Goal: Task Accomplishment & Management: Use online tool/utility

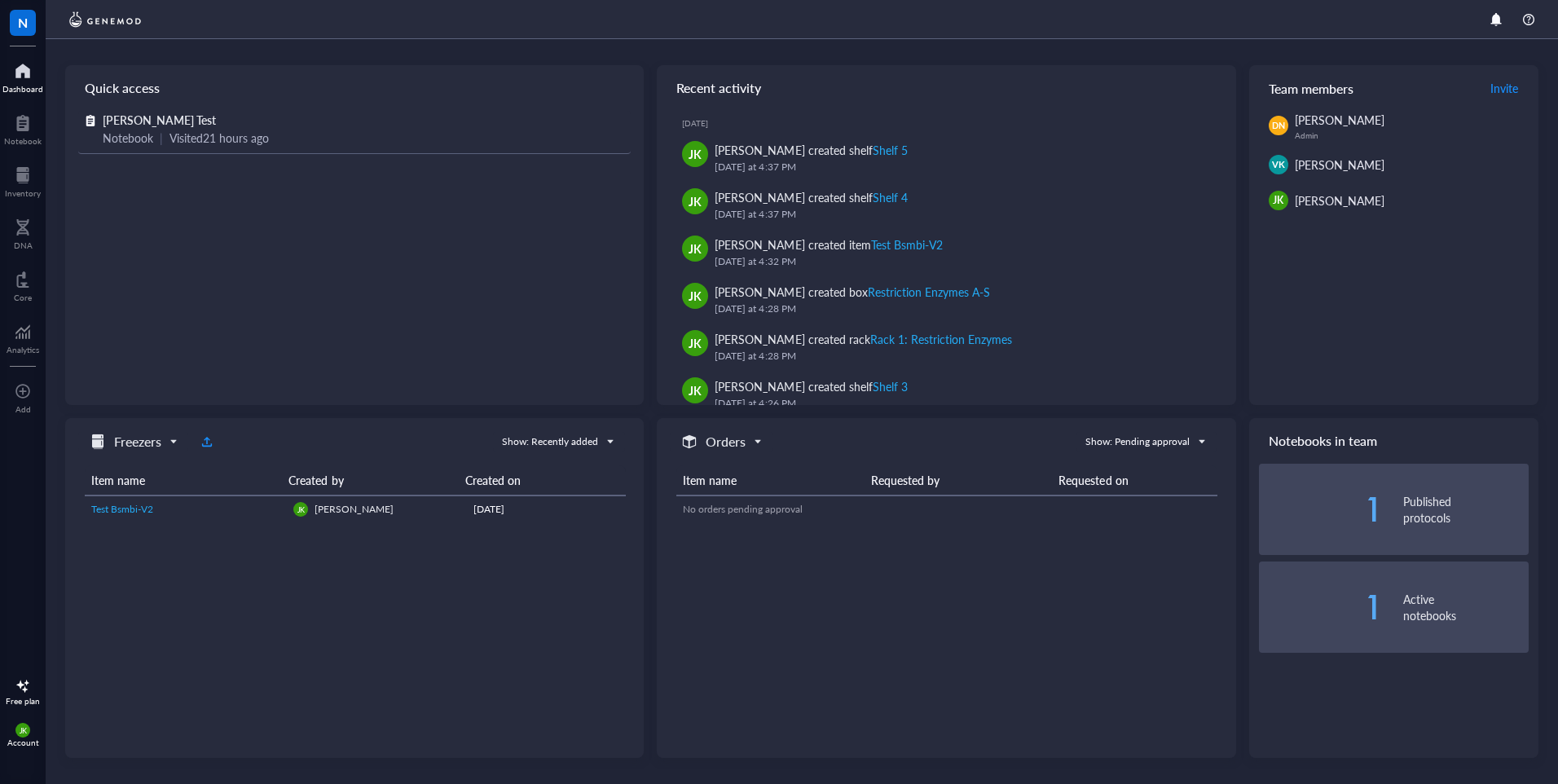
click at [147, 125] on span "[PERSON_NAME] Test" at bounding box center [159, 119] width 114 height 16
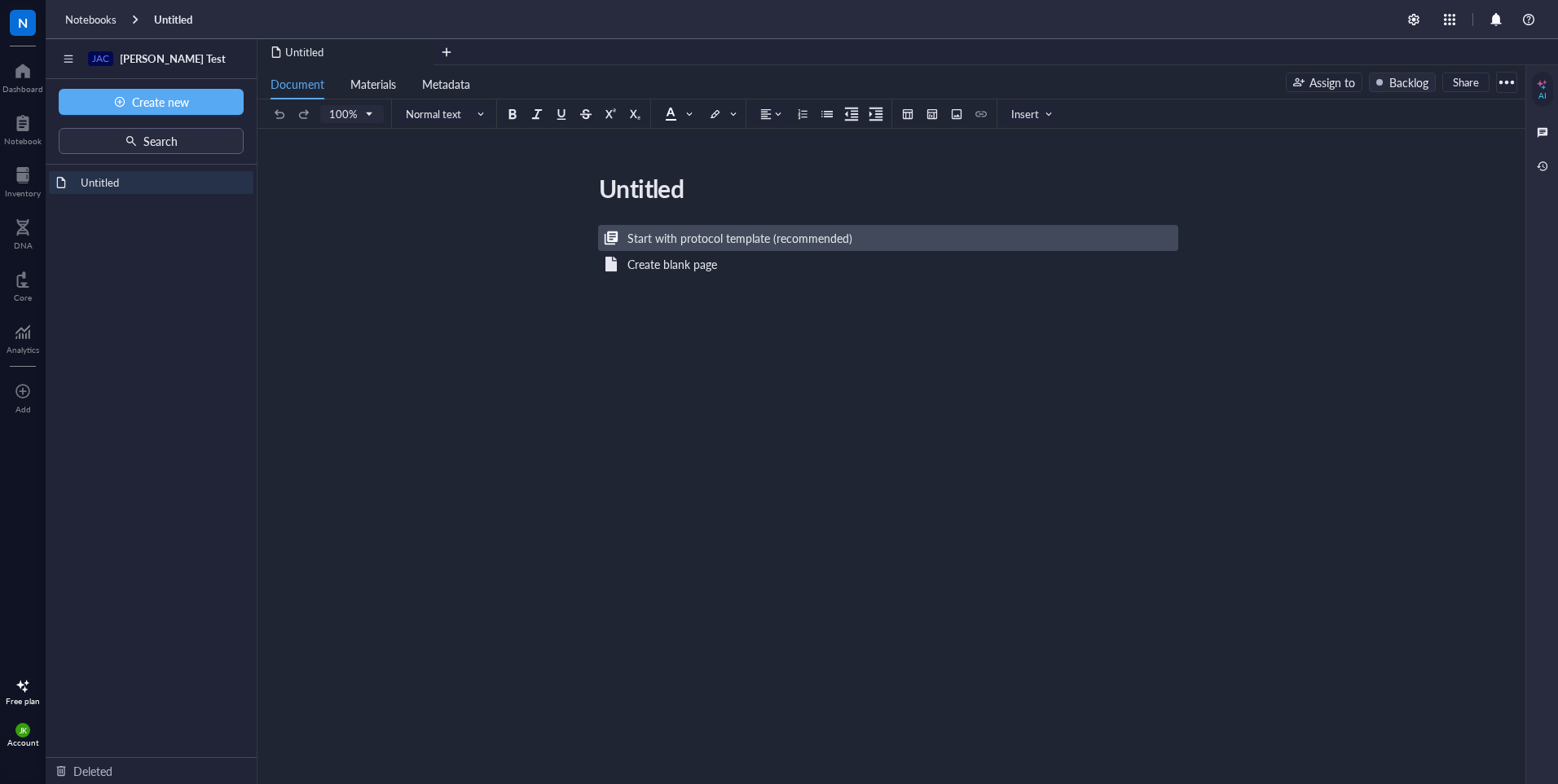
click at [707, 241] on div "Start with protocol template (recommended)" at bounding box center [739, 237] width 225 height 18
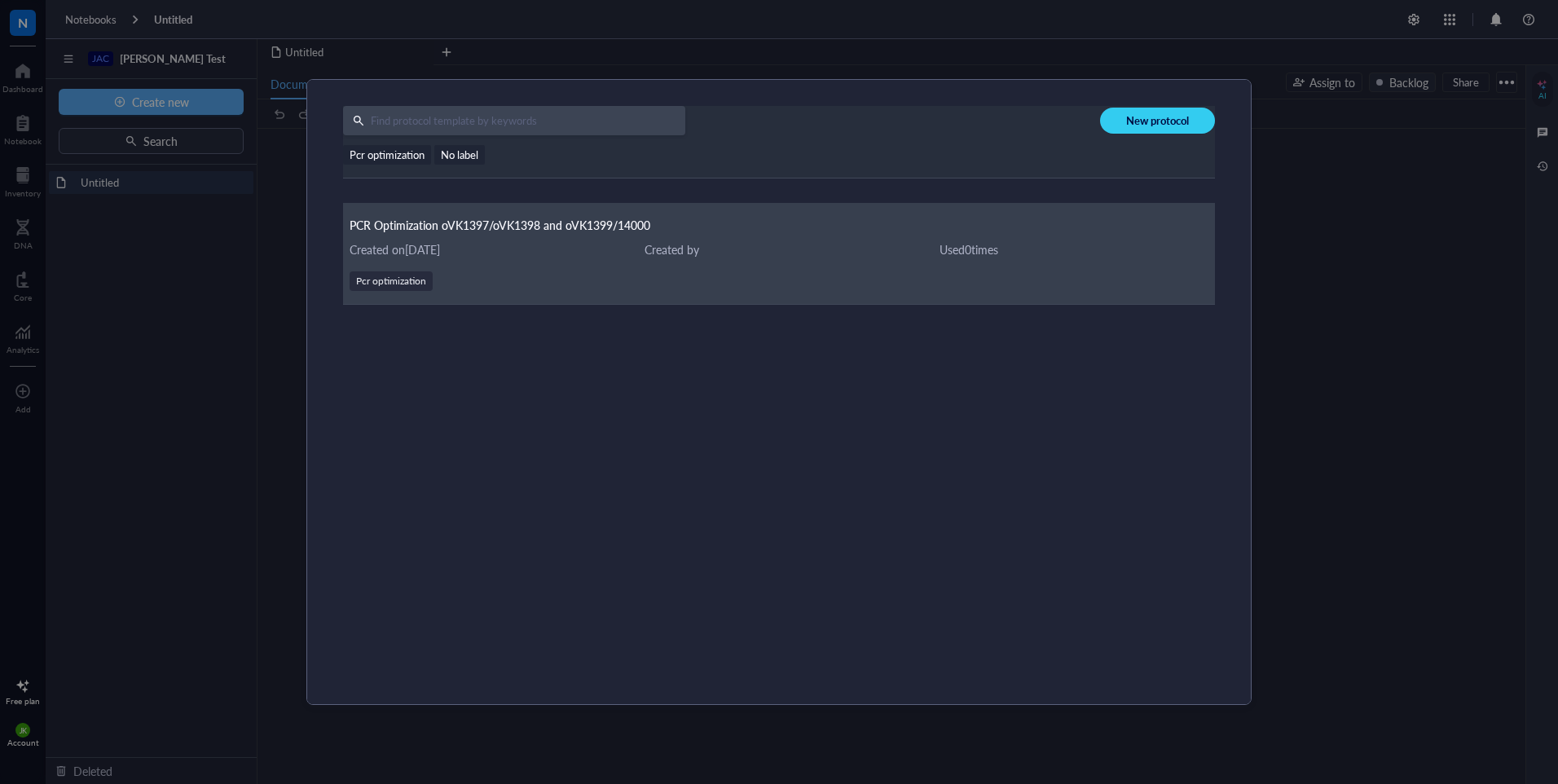
click at [530, 236] on div "PCR Optimization oVK1397/oVK1398 and oVK1399/14000 Created on [DATE] Created by…" at bounding box center [779, 253] width 872 height 102
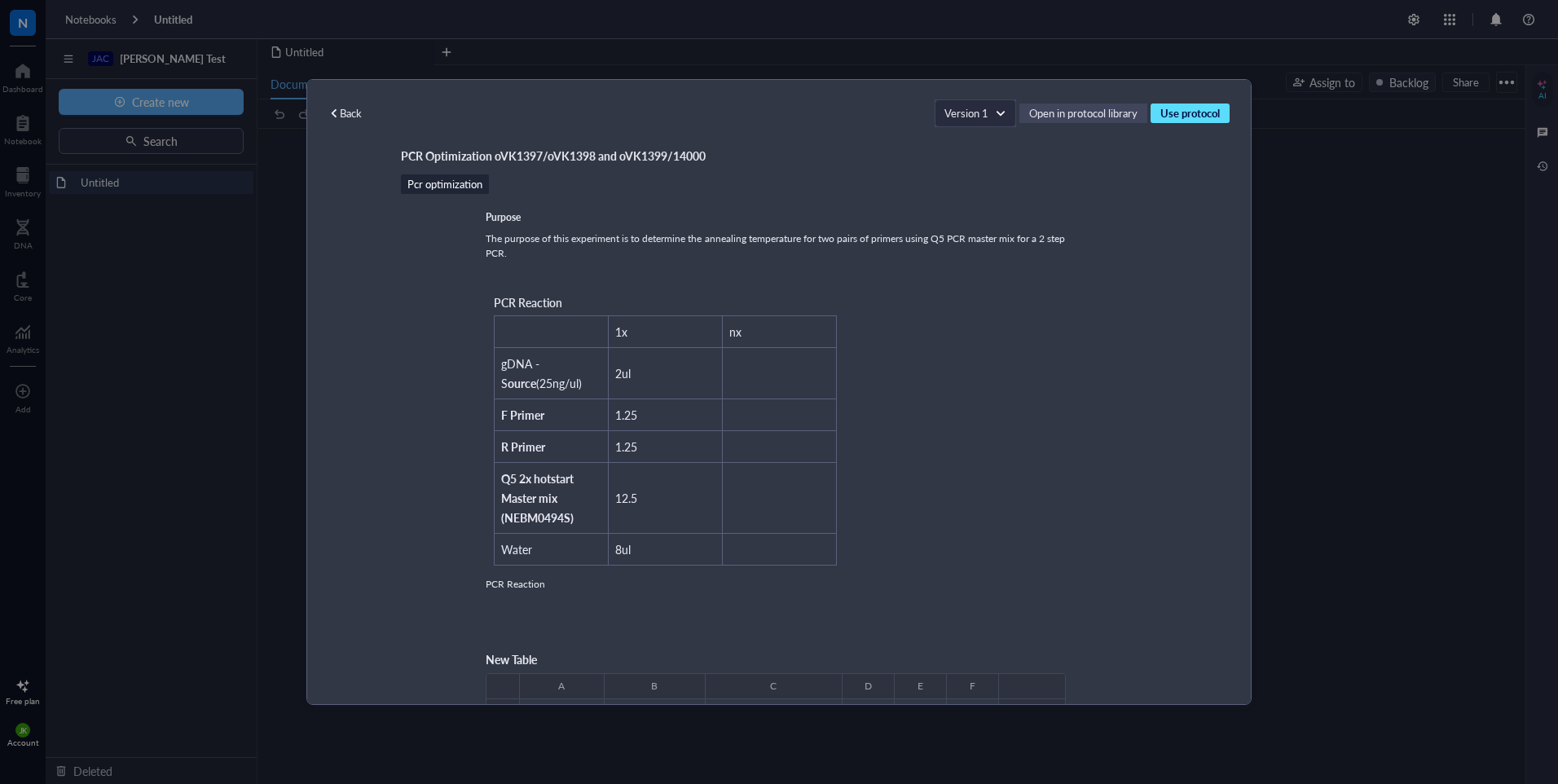
click at [1192, 114] on span "Use protocol" at bounding box center [1190, 113] width 60 height 14
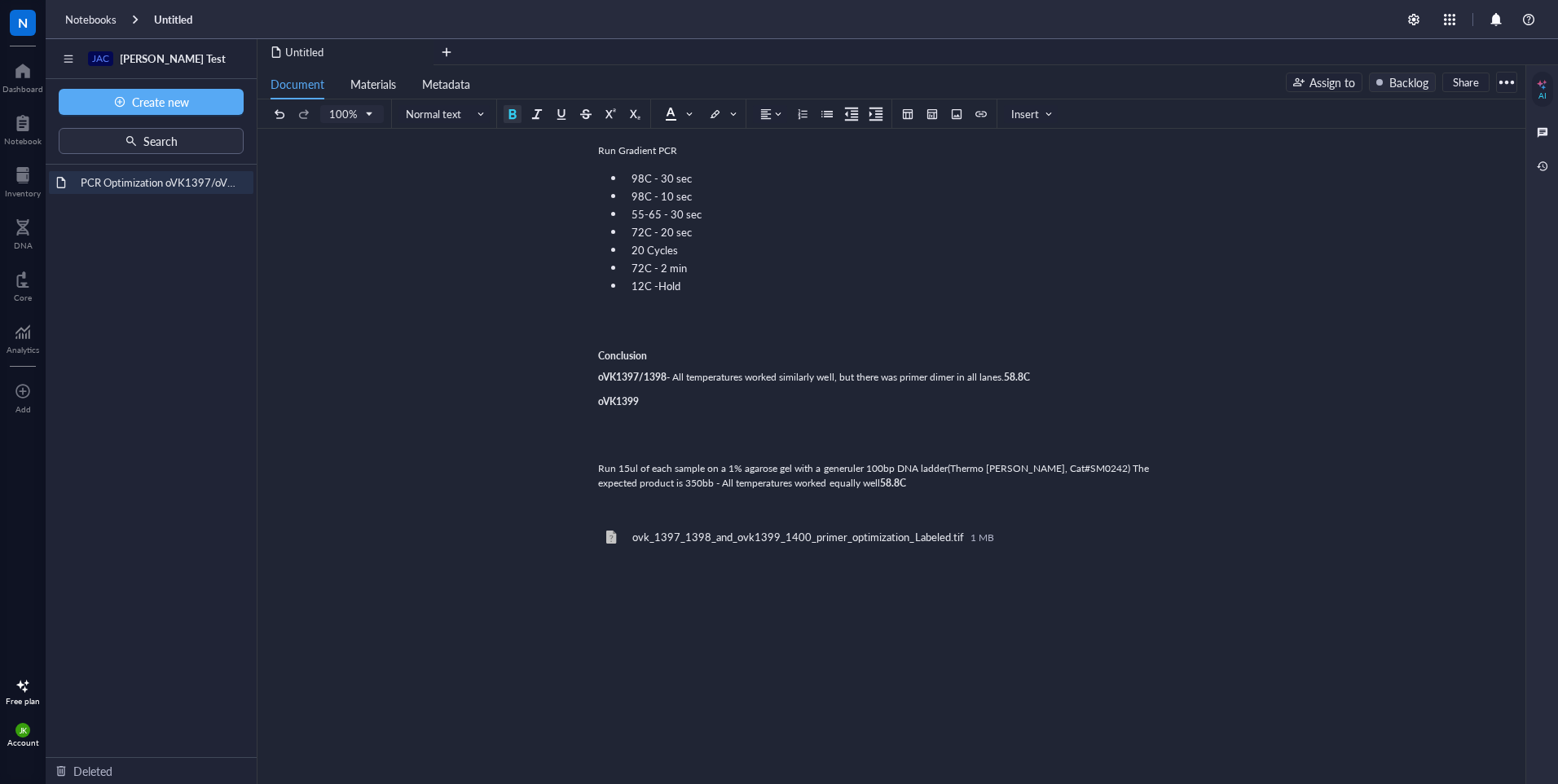
scroll to position [867, 0]
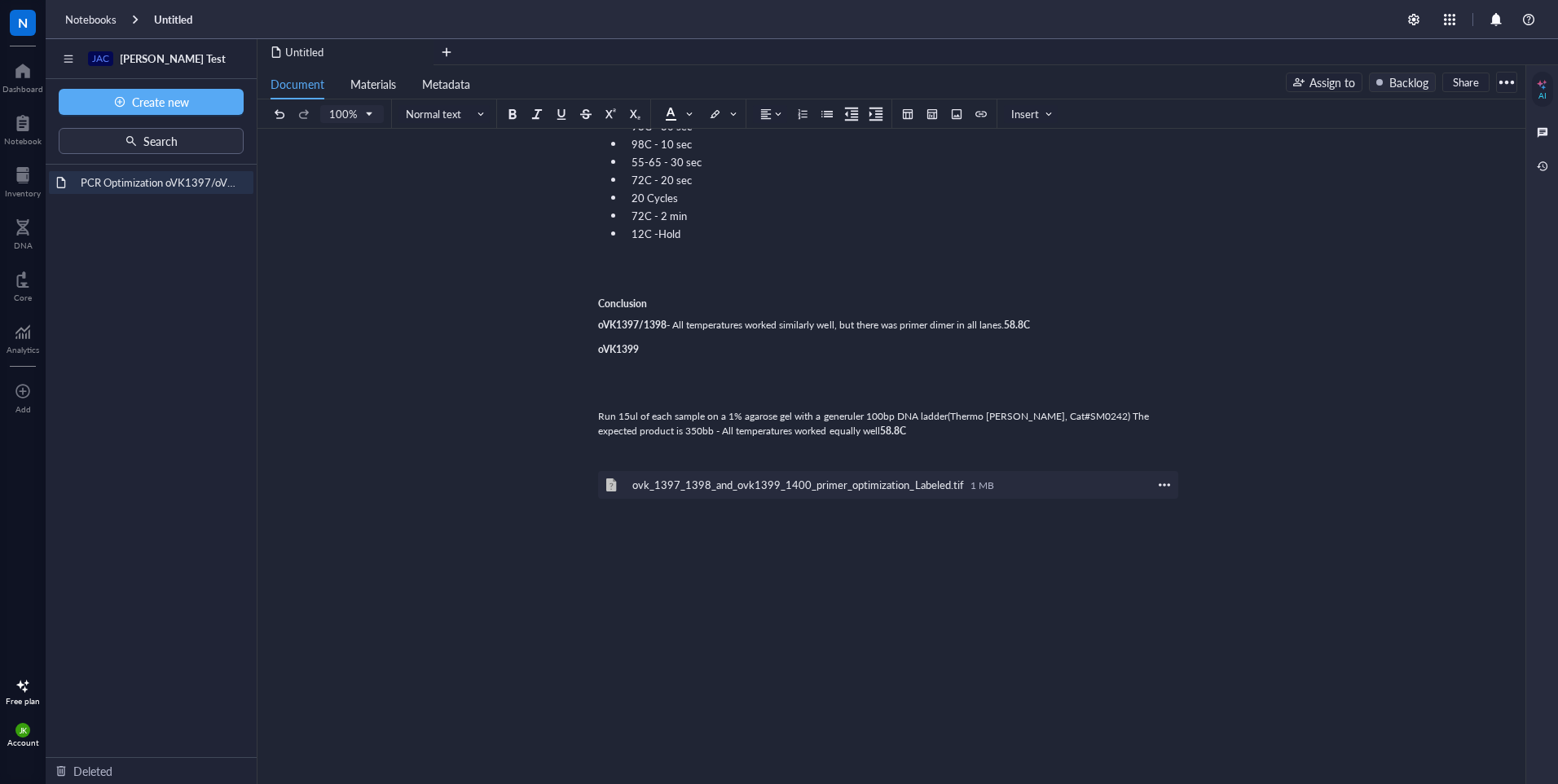
click at [1153, 479] on div "ovk_1397_1398_and_ovk1399_1400_primer_optimization_Labeled.tif 1 MB" at bounding box center [888, 485] width 580 height 28
click at [1174, 485] on div "ovk_1397_1398_and_ovk1399_1400_primer_optimization_Labeled.tif 1 MB" at bounding box center [888, 485] width 580 height 28
